Goal: Information Seeking & Learning: Learn about a topic

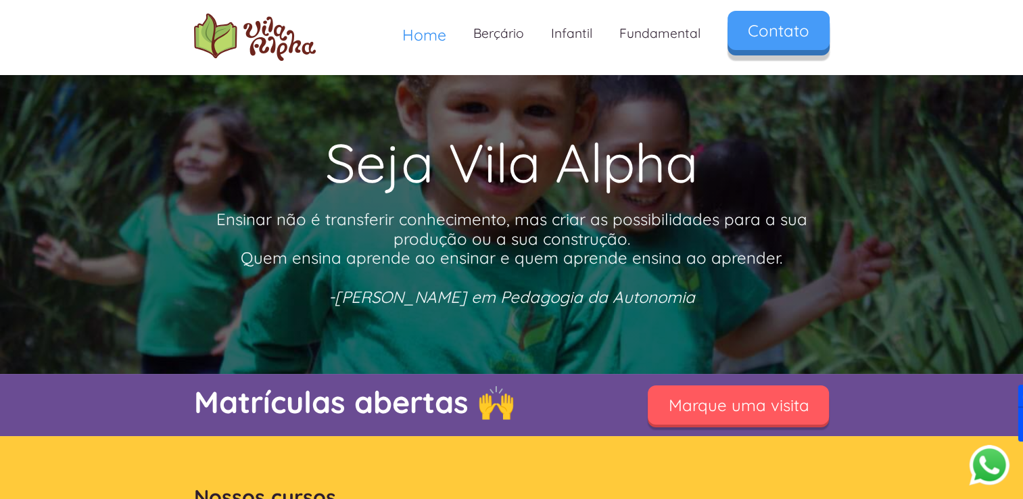
click at [785, 37] on link "Contato" at bounding box center [779, 30] width 102 height 39
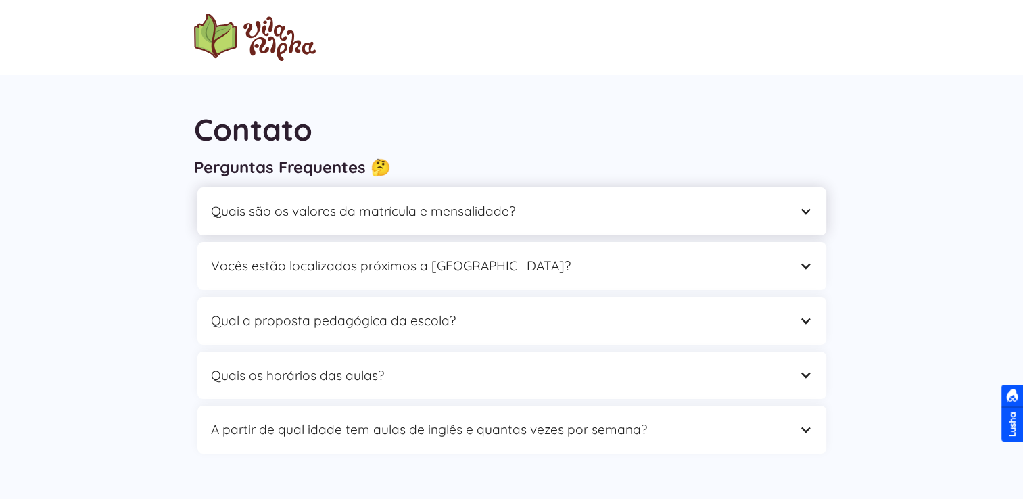
click at [336, 221] on div "Quais são os valores da matrícula e mensalidade?" at bounding box center [498, 211] width 575 height 21
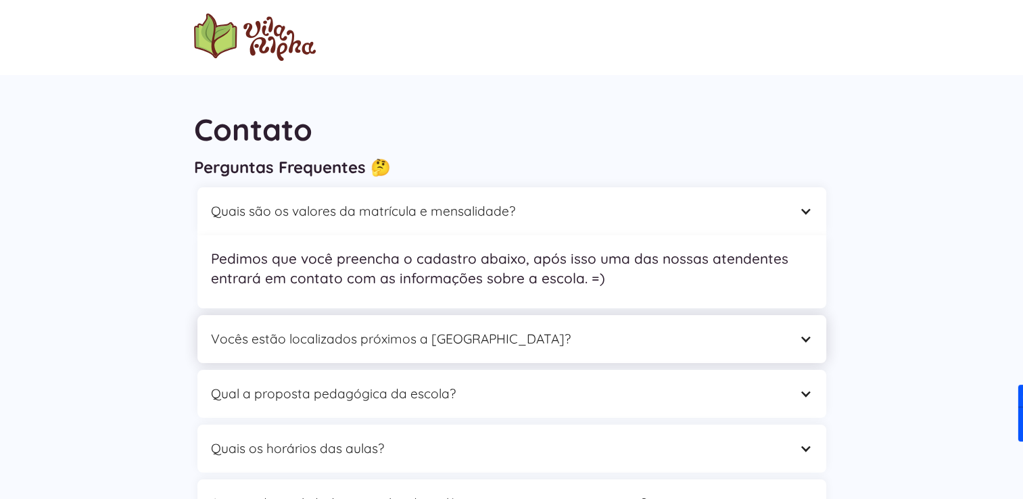
click at [368, 361] on div "Vocês estão localizados próximos a [GEOGRAPHIC_DATA]?" at bounding box center [512, 339] width 629 height 48
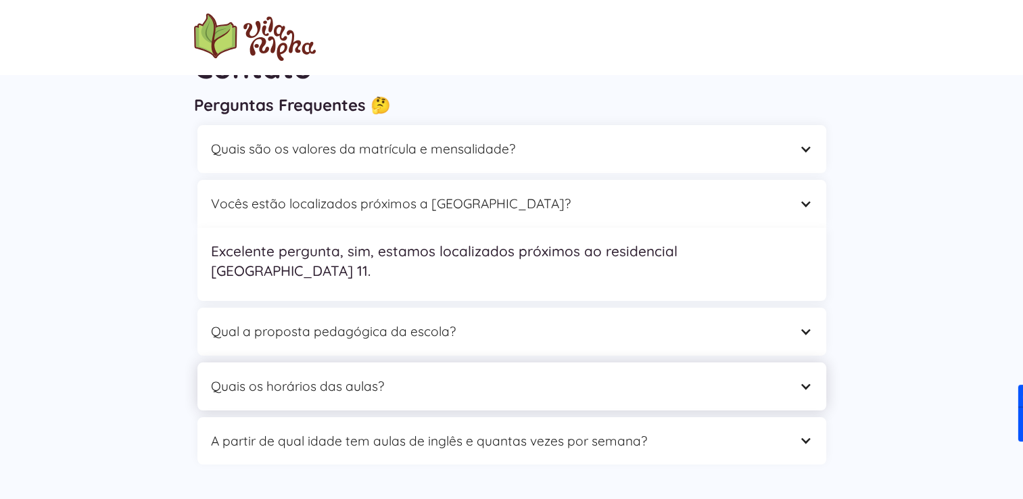
scroll to position [203, 0]
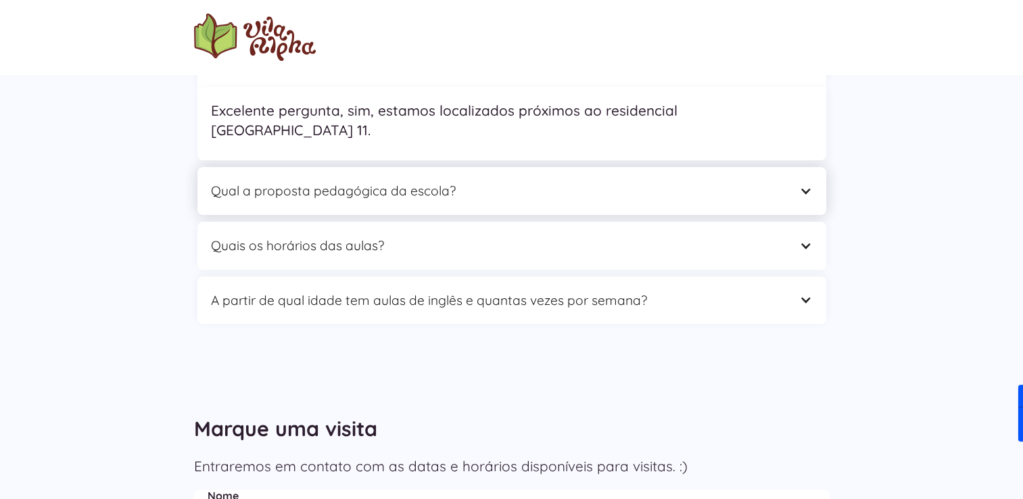
click at [339, 181] on div "Qual a proposta pedagógica da escola?" at bounding box center [498, 191] width 575 height 21
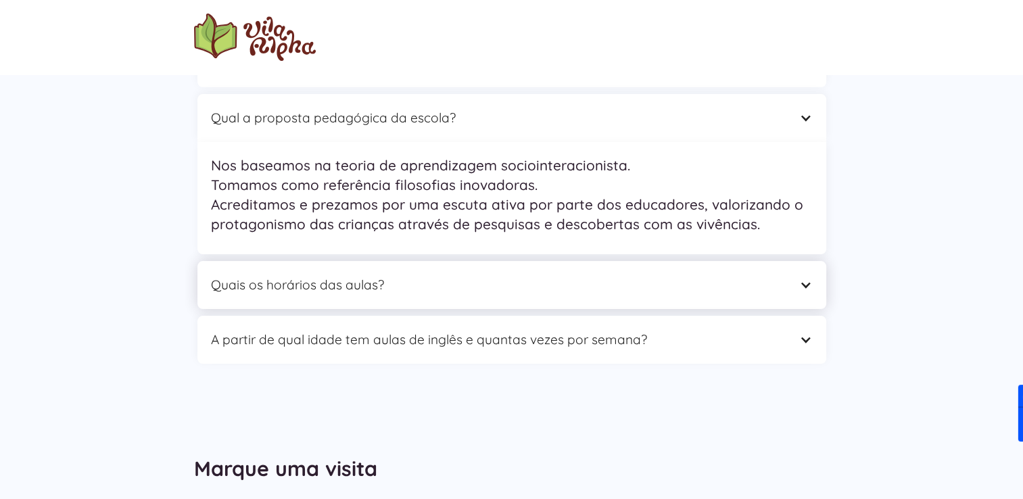
click at [363, 275] on div "Quais os horários das aulas?" at bounding box center [498, 285] width 575 height 21
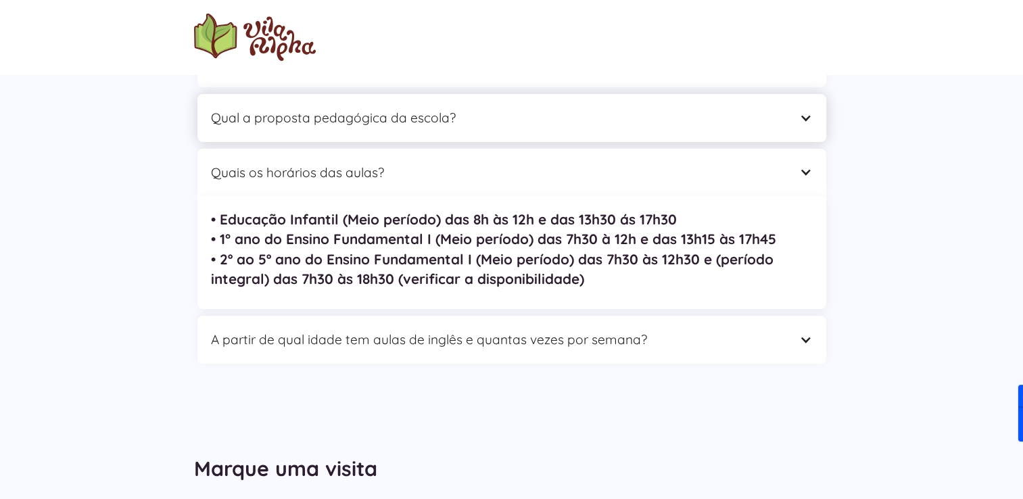
scroll to position [0, 0]
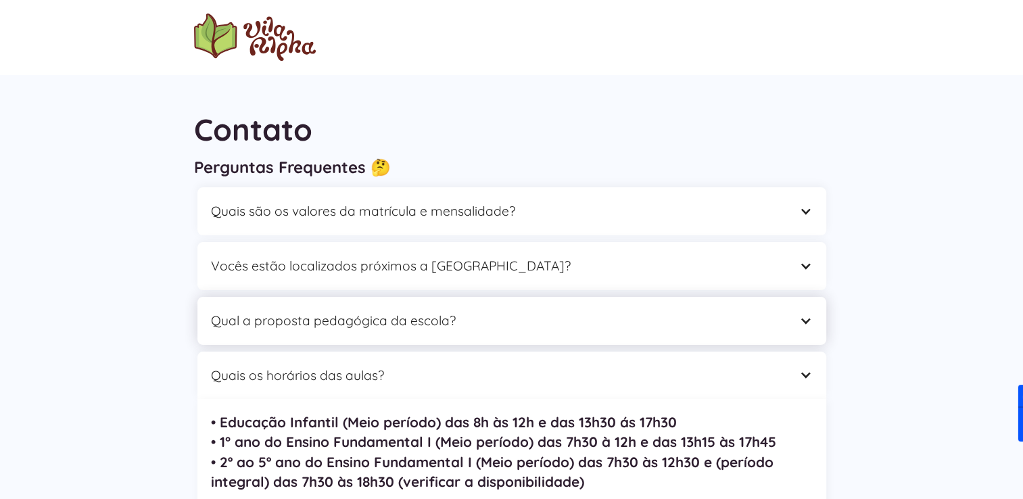
click at [354, 329] on div "Qual a proposta pedagógica da escola?" at bounding box center [498, 320] width 575 height 21
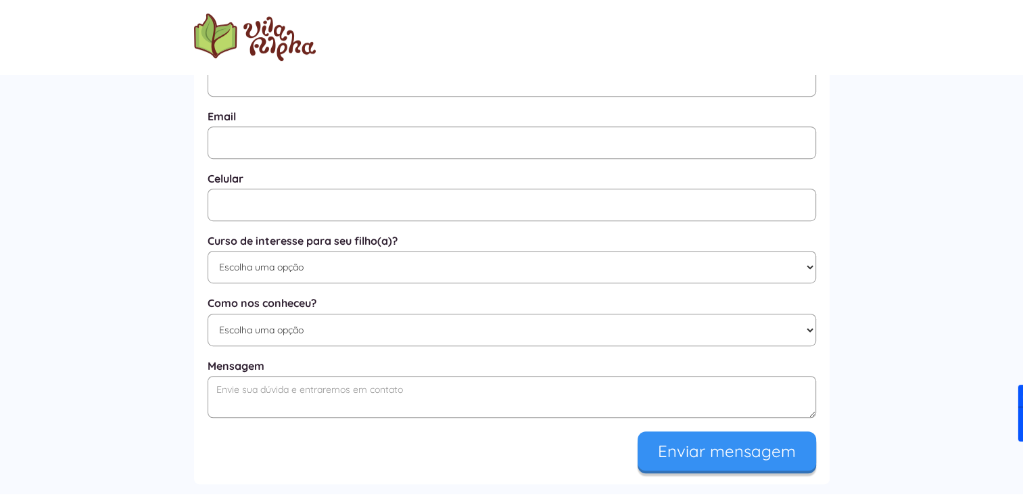
scroll to position [966, 0]
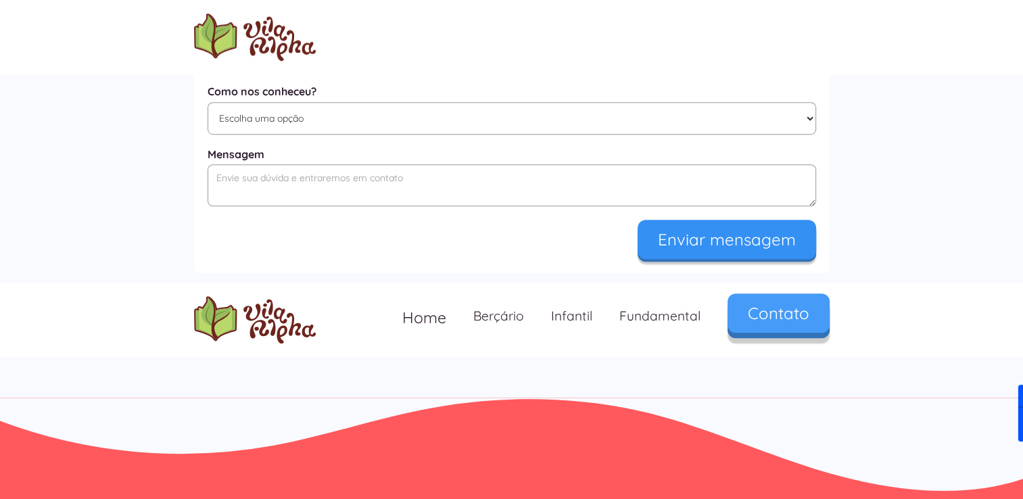
click at [771, 316] on link "Contato" at bounding box center [779, 313] width 102 height 39
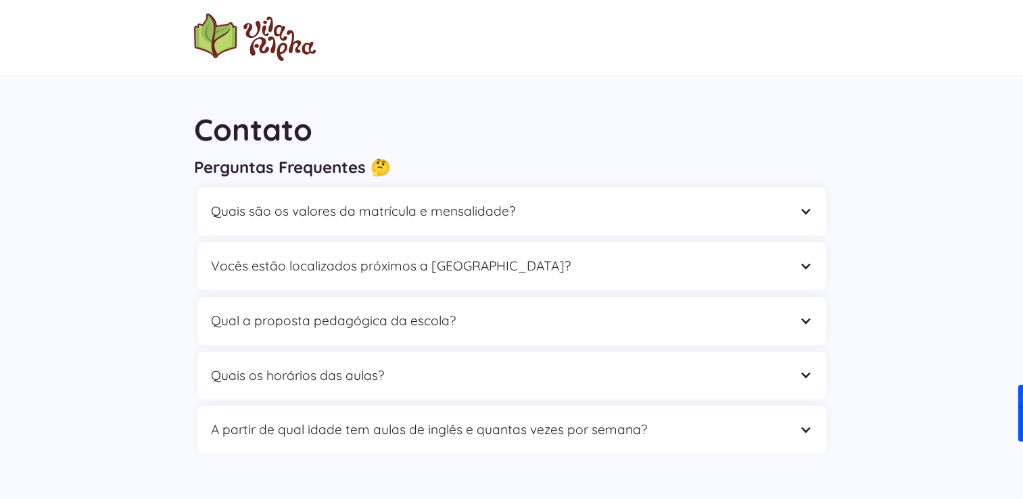
click at [273, 32] on img "home" at bounding box center [255, 37] width 122 height 47
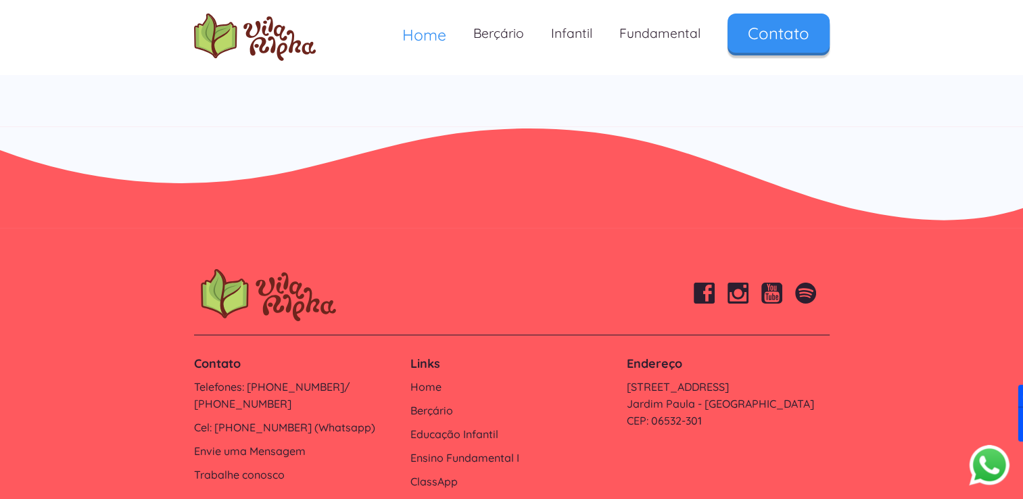
scroll to position [4588, 0]
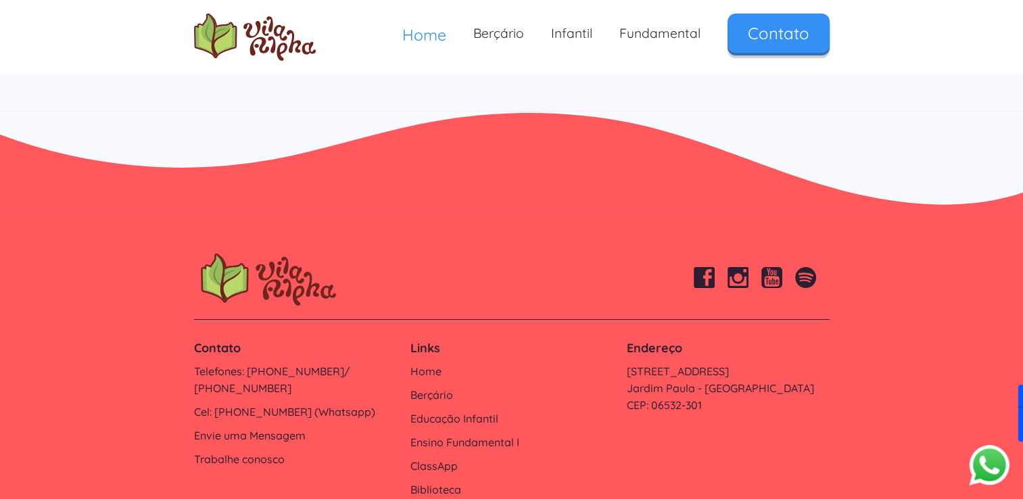
drag, startPoint x: 998, startPoint y: 471, endPoint x: 725, endPoint y: 168, distance: 408.6
click at [725, 213] on footer "Contato Telefones: 4154-4715/ 4154-4717 Cel: 9 6170-3778 (Whatsapp) Envie uma M…" at bounding box center [511, 393] width 1023 height 360
click at [989, 467] on button "Abrir WhatsApp" at bounding box center [989, 464] width 41 height 41
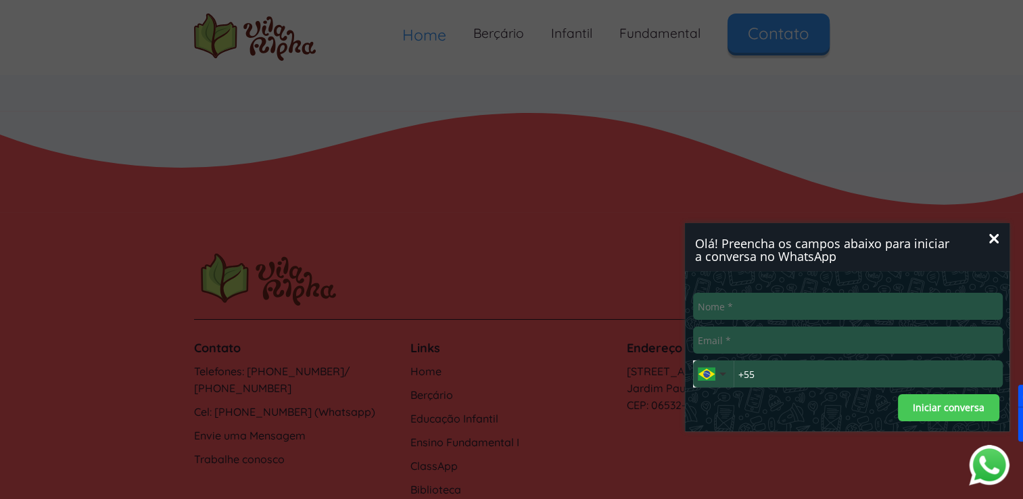
click at [986, 242] on button "Fechar" at bounding box center [995, 239] width 18 height 18
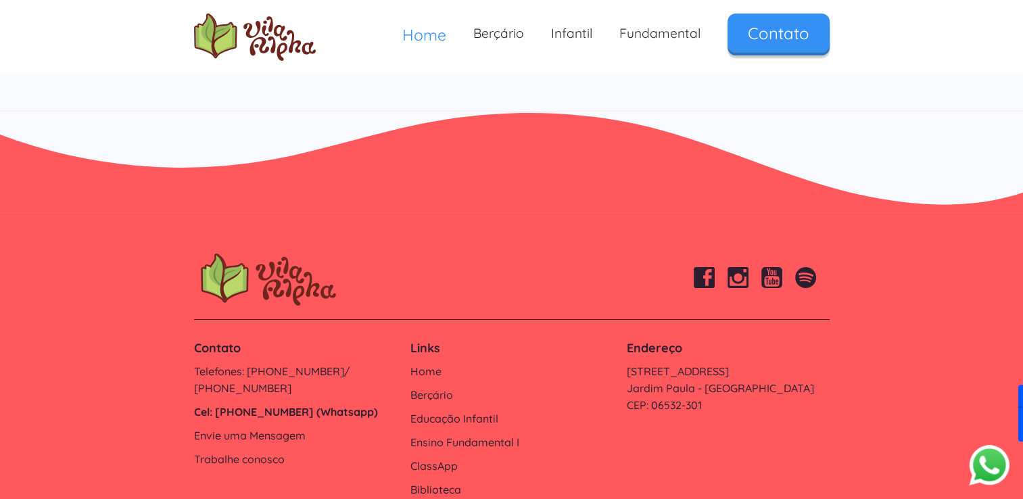
click at [311, 404] on link "Cel: [PHONE_NUMBER] (Whatsapp)" at bounding box center [295, 412] width 203 height 17
click at [506, 42] on link "Berçário" at bounding box center [499, 34] width 78 height 40
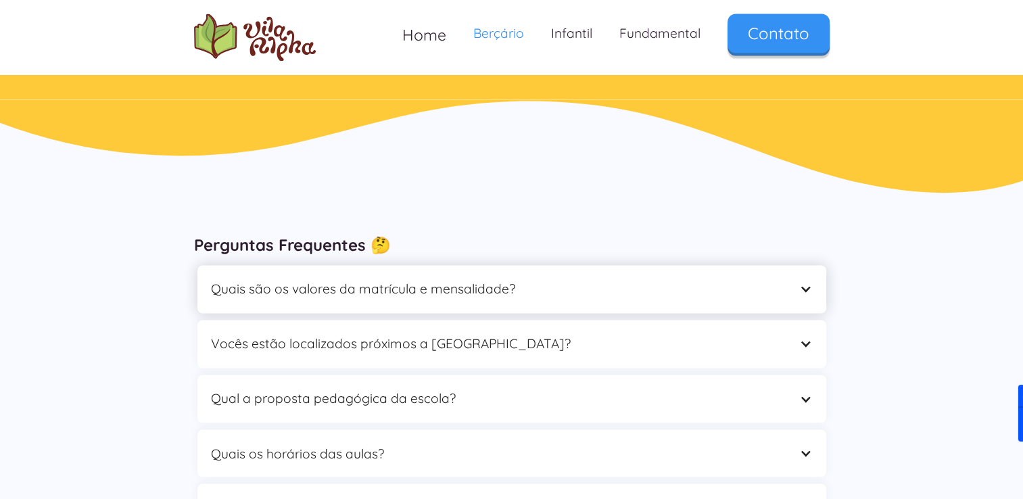
scroll to position [1894, 0]
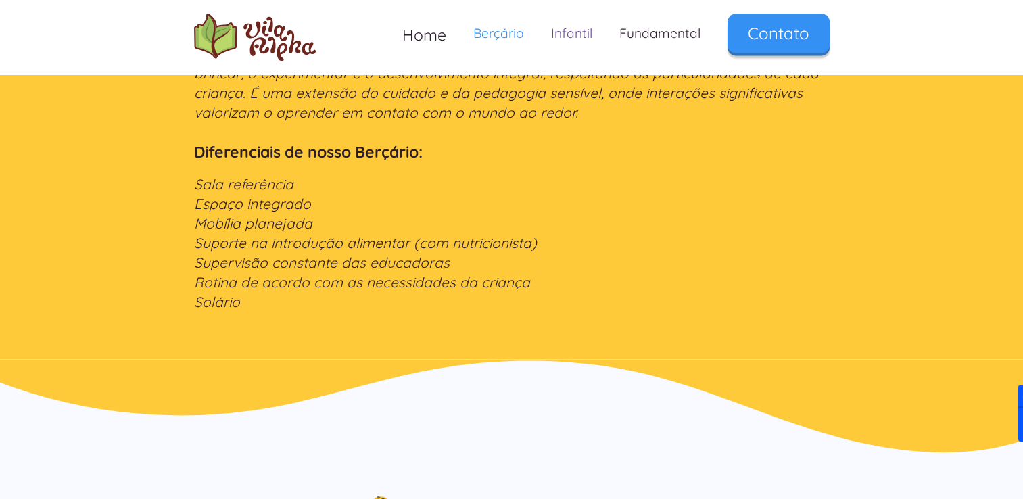
click at [564, 41] on link "Infantil" at bounding box center [572, 34] width 68 height 40
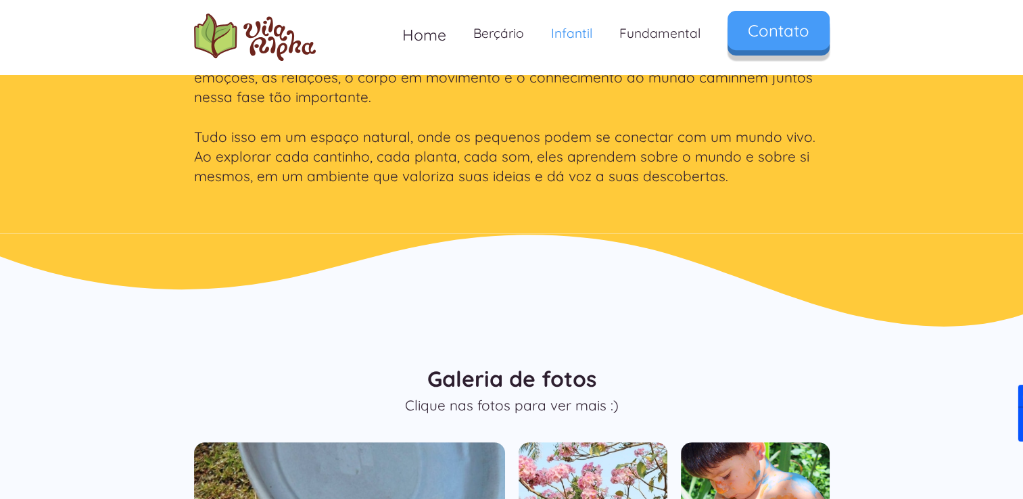
scroll to position [609, 0]
